Goal: Check status: Check status

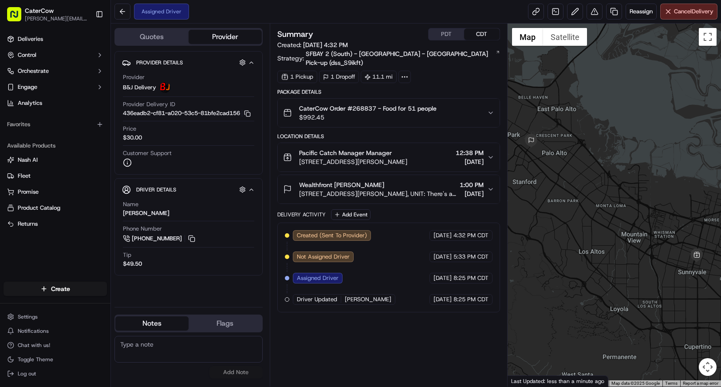
click at [450, 32] on button "PDT" at bounding box center [447, 34] width 36 height 12
